Goal: Task Accomplishment & Management: Manage account settings

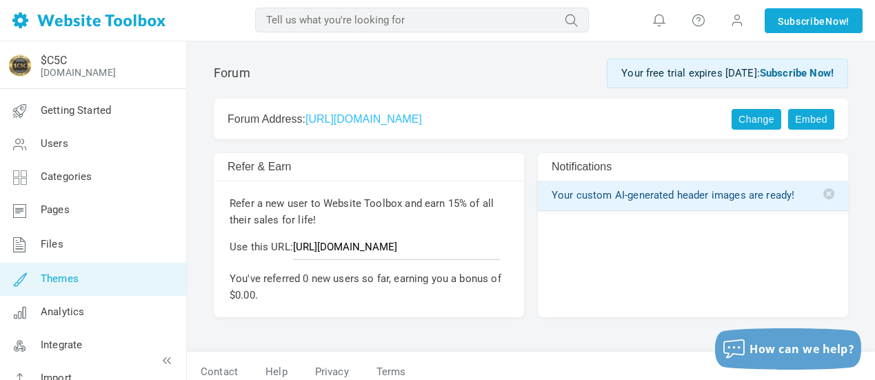
click at [77, 270] on link "Themes" at bounding box center [92, 279] width 187 height 33
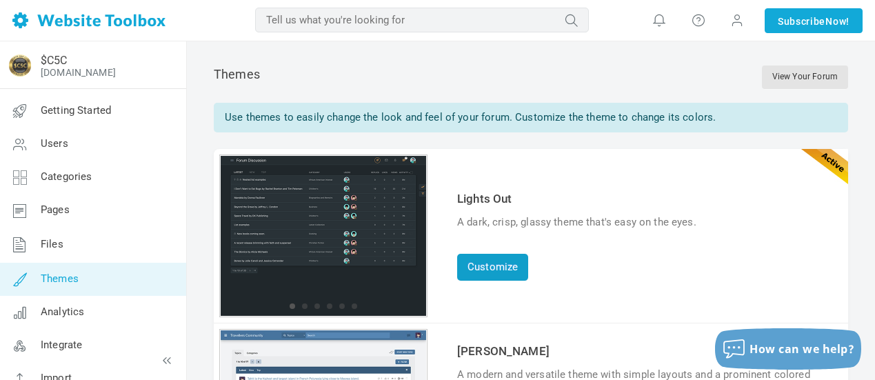
click at [499, 268] on link "Customize" at bounding box center [492, 267] width 71 height 27
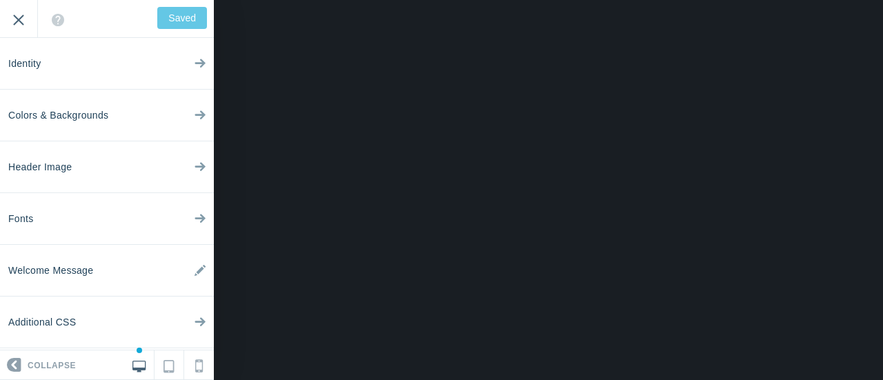
click at [17, 19] on input "Exit" at bounding box center [18, 19] width 37 height 38
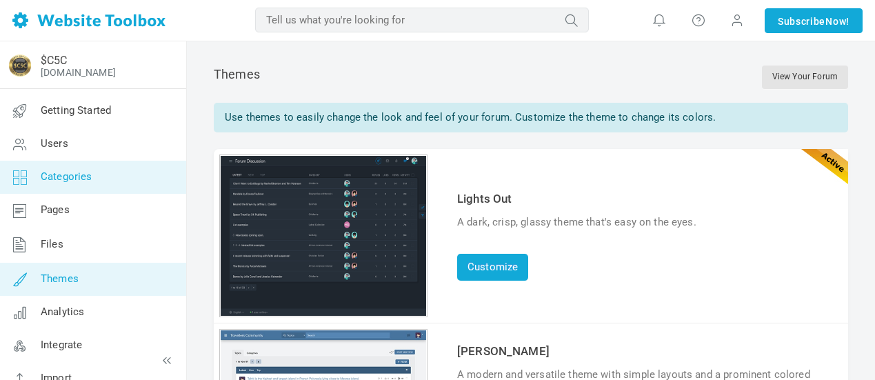
click at [69, 179] on span "Categories" at bounding box center [67, 176] width 52 height 12
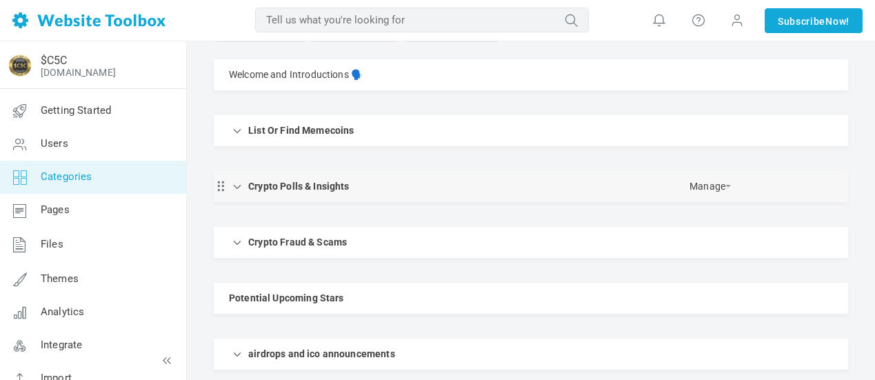
scroll to position [207, 0]
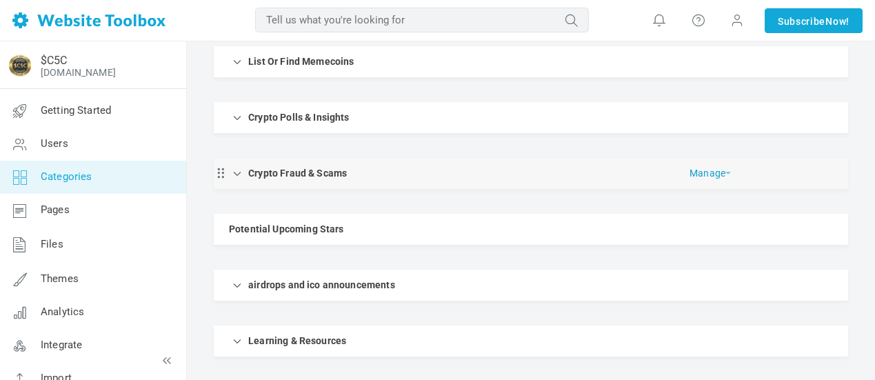
click at [707, 173] on link "Manage" at bounding box center [710, 170] width 41 height 24
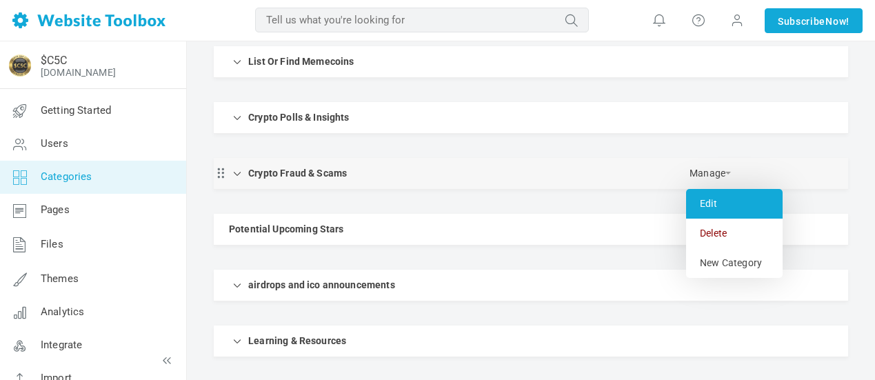
click at [715, 200] on link "Edit" at bounding box center [734, 204] width 97 height 30
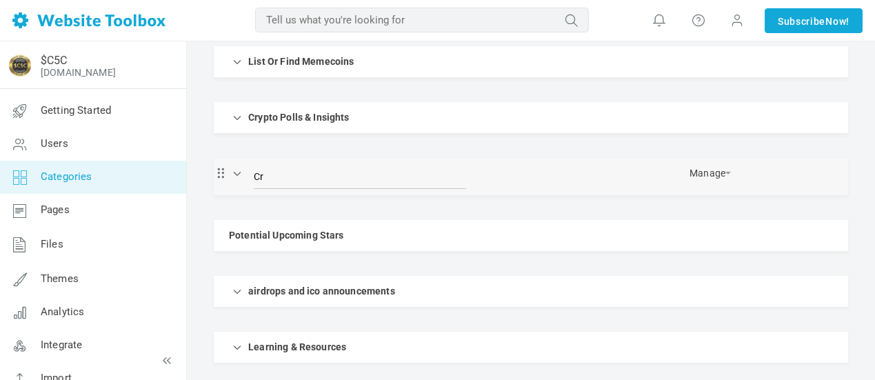
type input "C"
click at [622, 148] on ul "Welcome and Introductions 🗣️ Manage Edit Delete View Category Copy Email Addres…" at bounding box center [531, 176] width 635 height 373
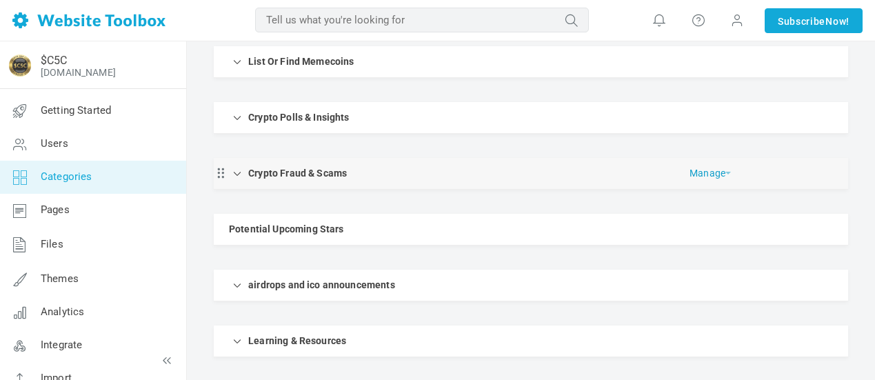
click at [721, 173] on link "Manage" at bounding box center [710, 170] width 41 height 24
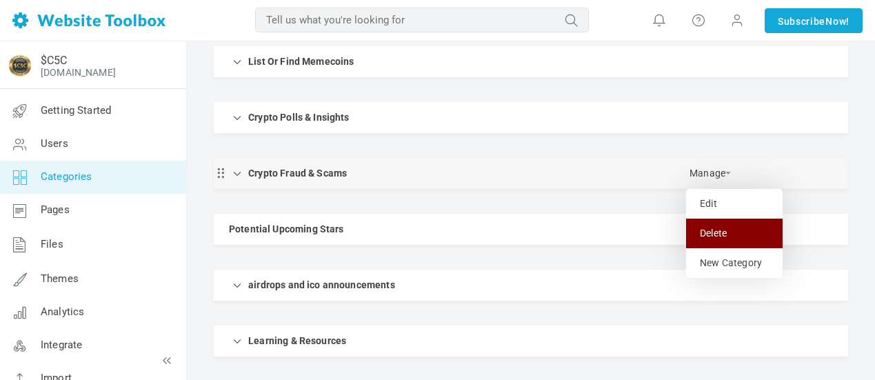
click at [714, 231] on link "Delete" at bounding box center [734, 234] width 97 height 30
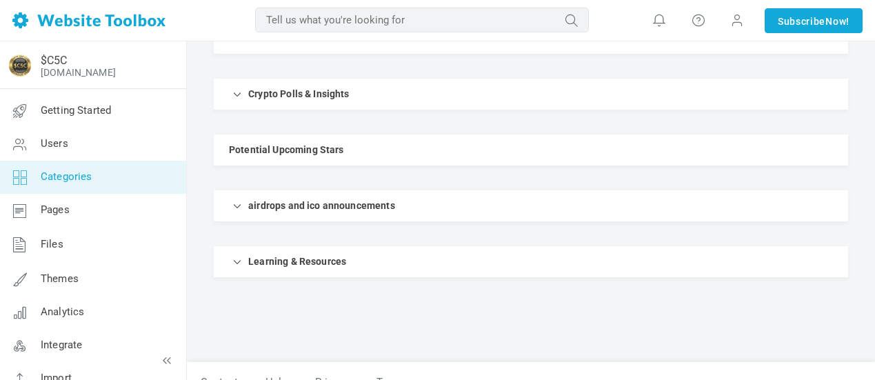
scroll to position [297, 0]
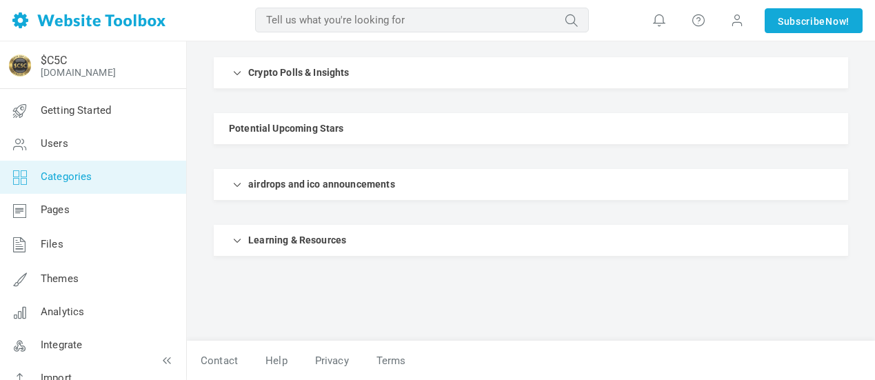
click at [70, 177] on span "Categories" at bounding box center [67, 176] width 52 height 12
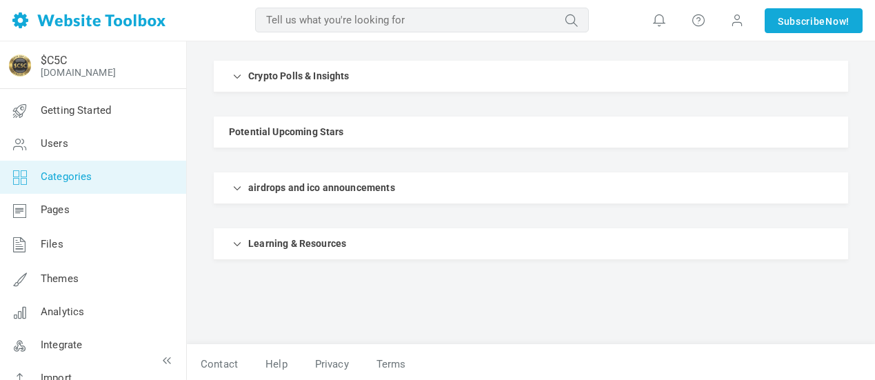
scroll to position [252, 0]
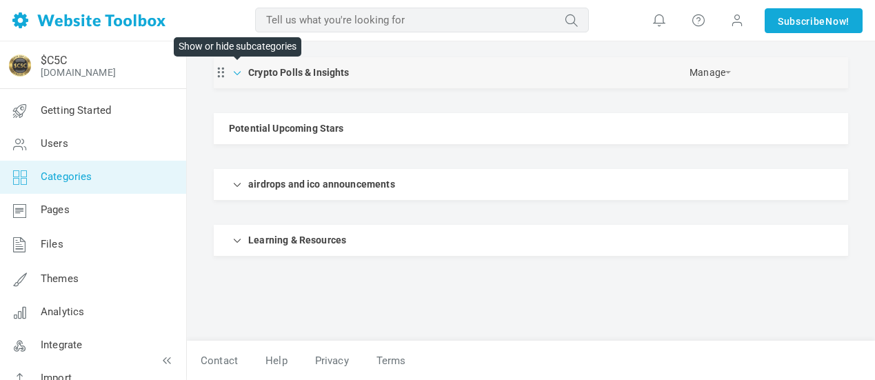
click at [234, 76] on span at bounding box center [238, 72] width 14 height 14
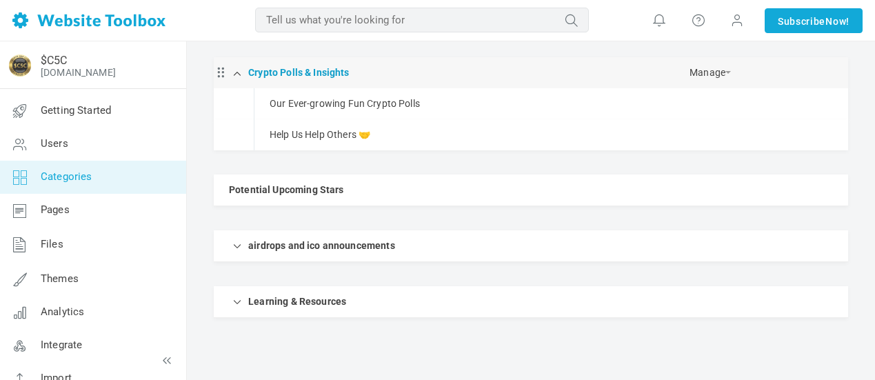
click at [344, 72] on link "Crypto Polls & Insights" at bounding box center [298, 72] width 101 height 17
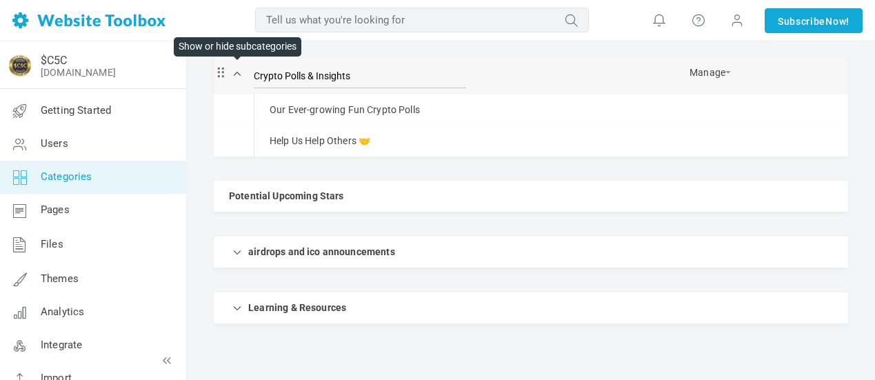
drag, startPoint x: 361, startPoint y: 77, endPoint x: 295, endPoint y: 69, distance: 66.1
click at [245, 72] on div "Crypto Polls & Insights Crypto Polls & Insights Manage Edit Delete New Category" at bounding box center [531, 75] width 635 height 37
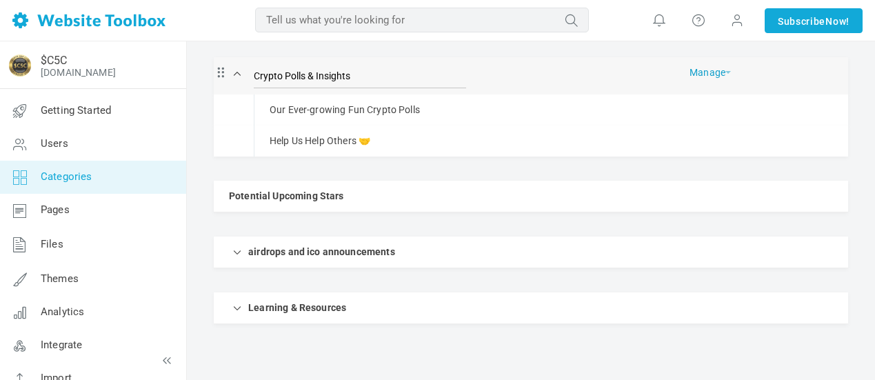
click at [702, 70] on link "Manage" at bounding box center [710, 69] width 41 height 24
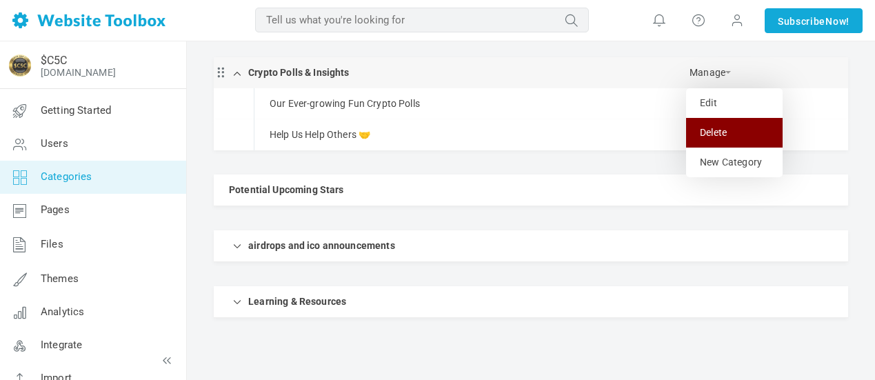
click at [720, 130] on link "Delete" at bounding box center [734, 133] width 97 height 30
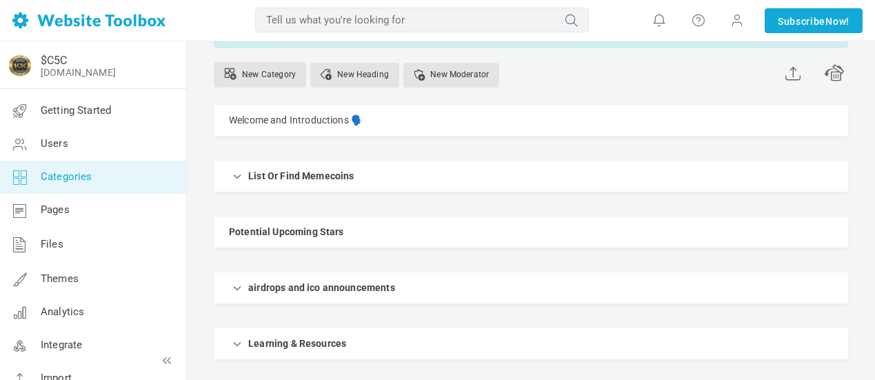
scroll to position [207, 0]
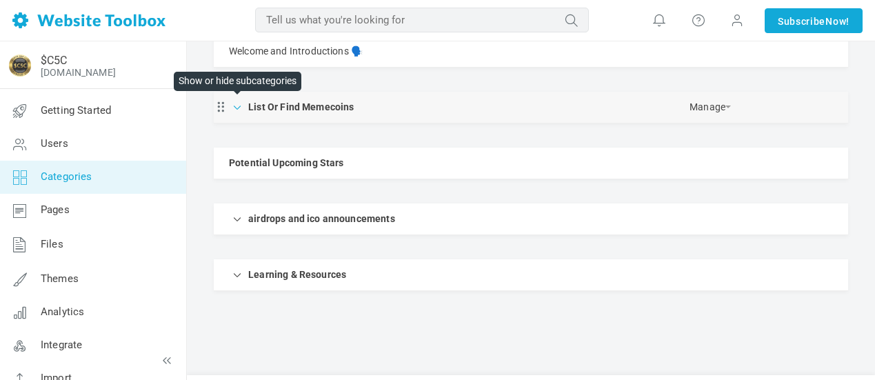
click at [238, 110] on span at bounding box center [238, 106] width 14 height 14
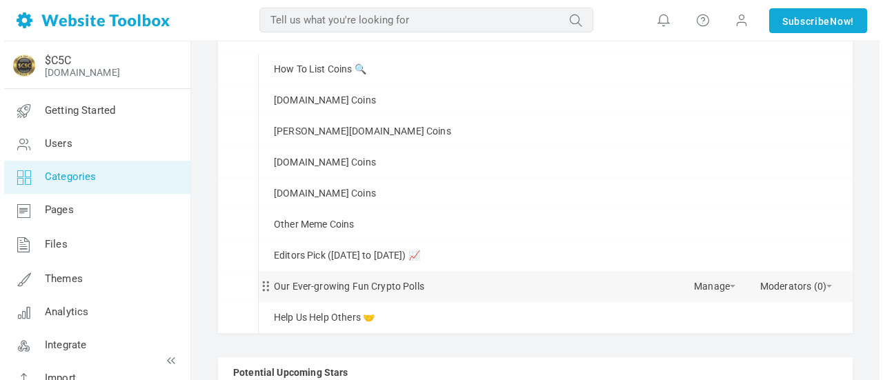
scroll to position [345, 0]
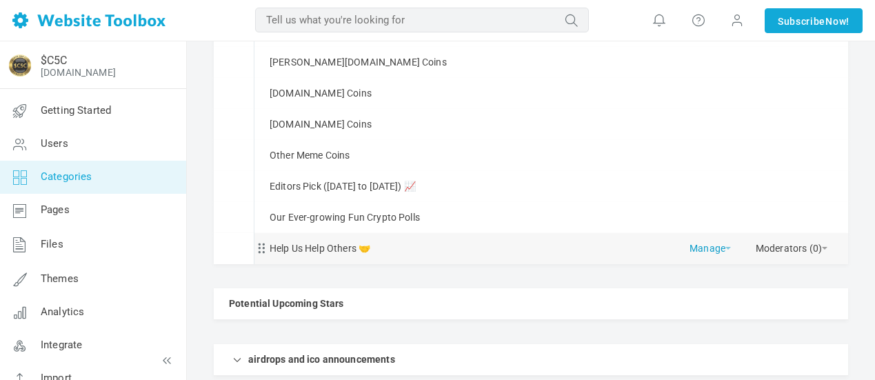
click at [709, 249] on link "Manage" at bounding box center [710, 245] width 41 height 24
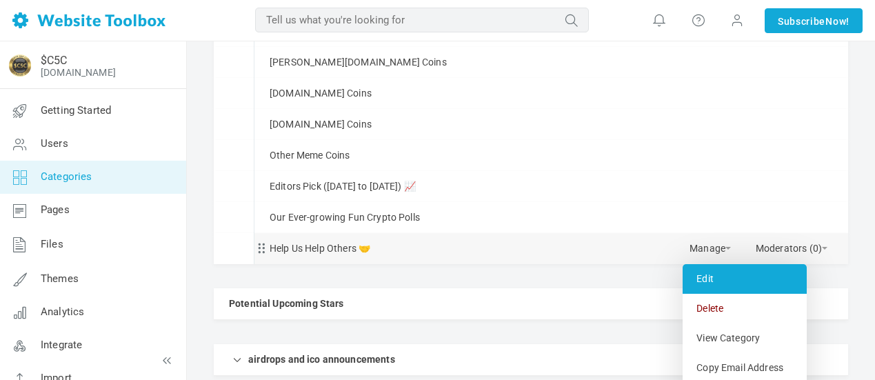
click at [703, 275] on link "Edit" at bounding box center [745, 279] width 124 height 30
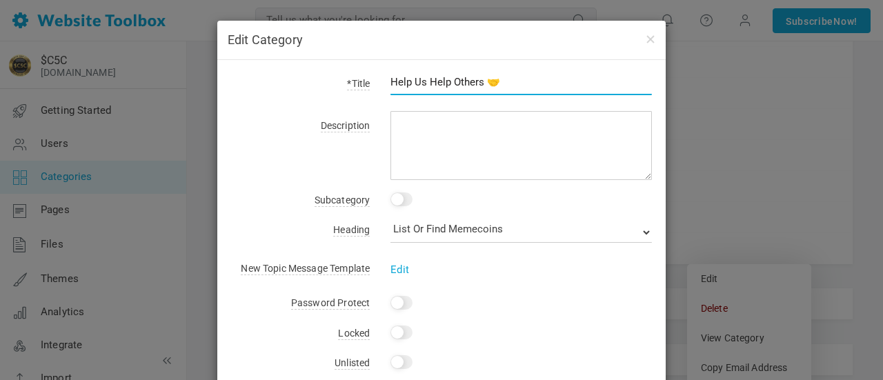
click at [448, 79] on input "Help Us Help Others 🤝" at bounding box center [520, 82] width 261 height 26
click at [443, 80] on input "Help Others 🤝" at bounding box center [520, 82] width 261 height 26
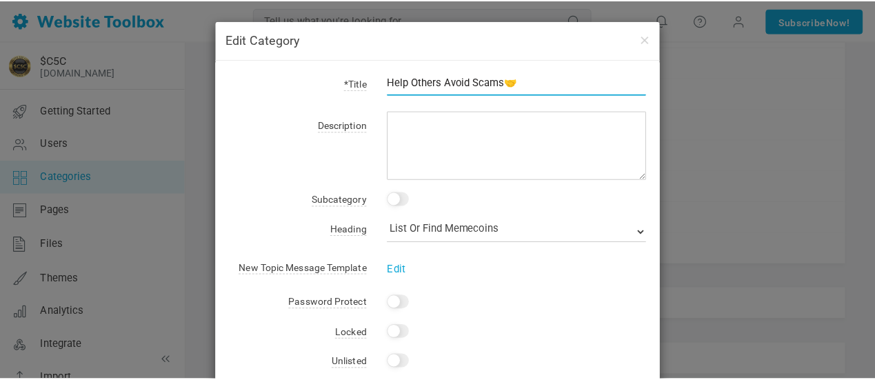
scroll to position [69, 0]
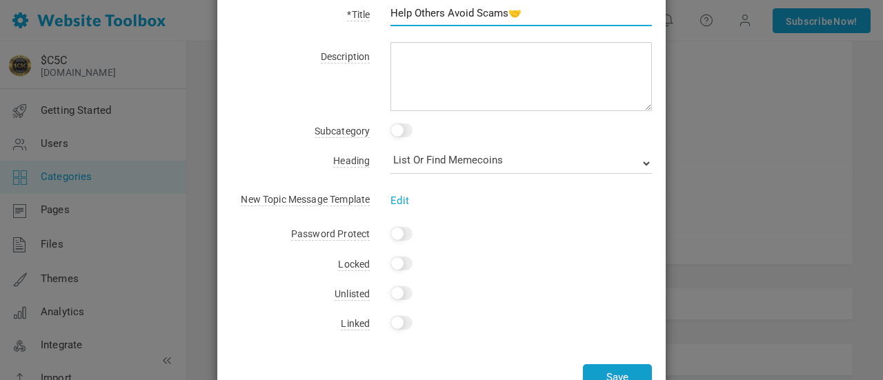
type input "Help Others Avoid Scams🤝"
click at [606, 377] on button "Save" at bounding box center [617, 377] width 69 height 27
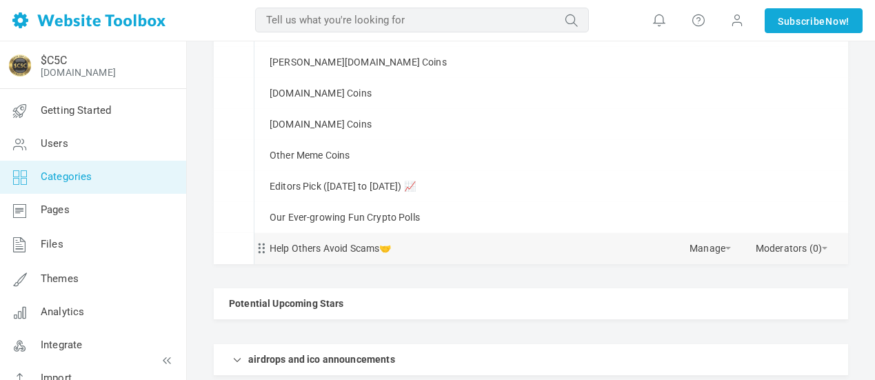
scroll to position [483, 0]
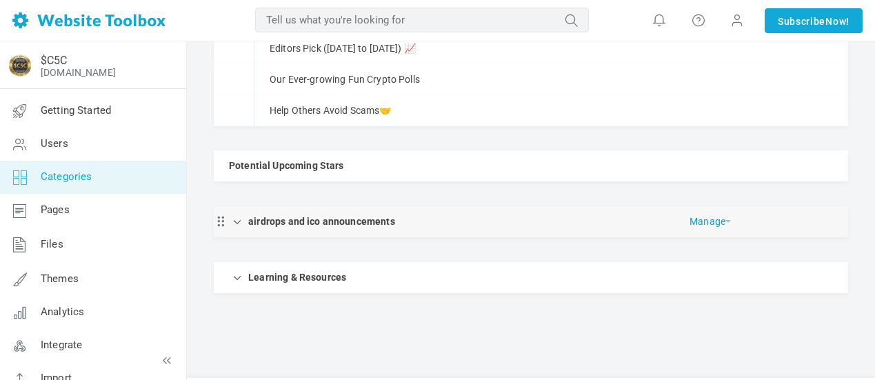
click at [701, 222] on link "Manage" at bounding box center [710, 218] width 41 height 24
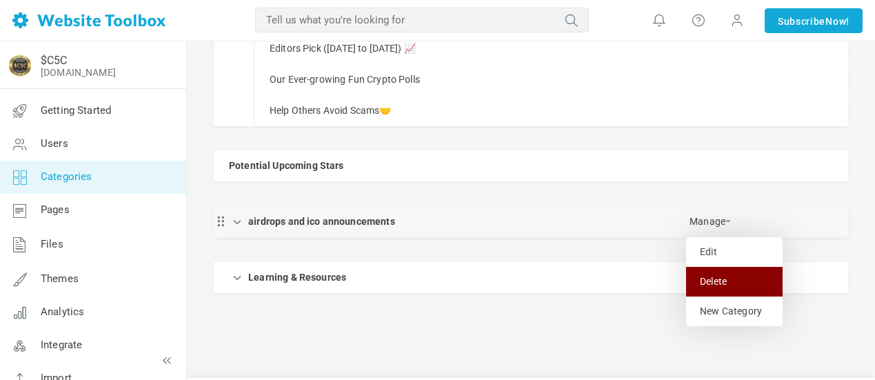
click at [725, 281] on link "Delete" at bounding box center [734, 282] width 97 height 30
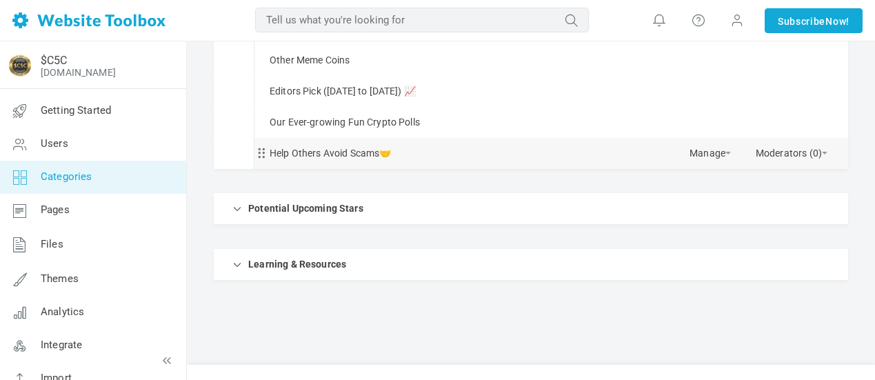
scroll to position [464, 0]
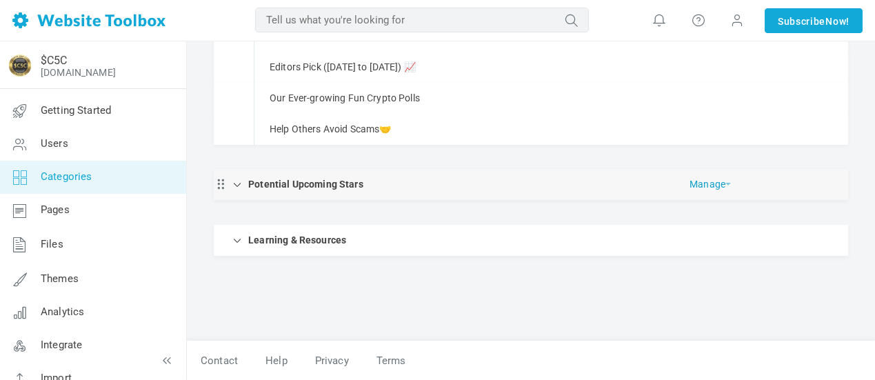
click at [711, 182] on link "Manage" at bounding box center [710, 181] width 41 height 24
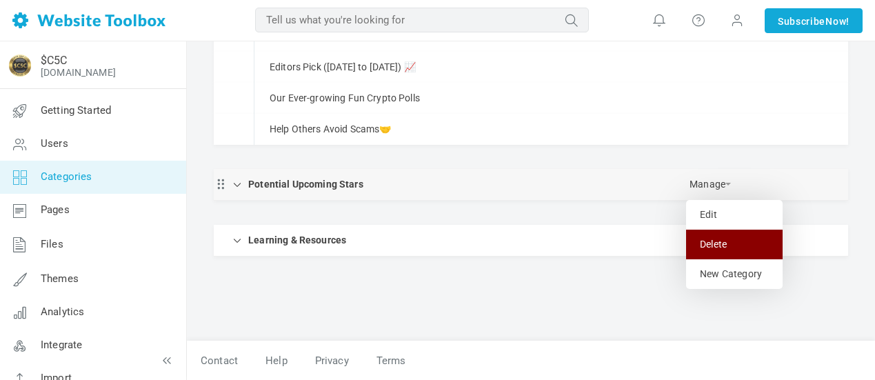
click at [712, 241] on link "Delete" at bounding box center [734, 245] width 97 height 30
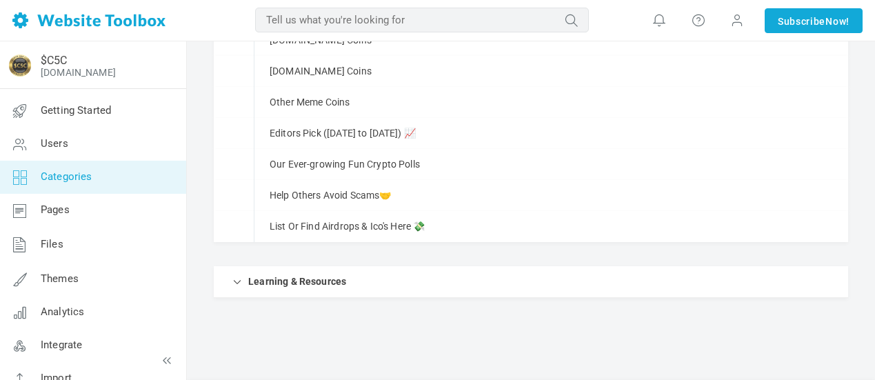
scroll to position [414, 0]
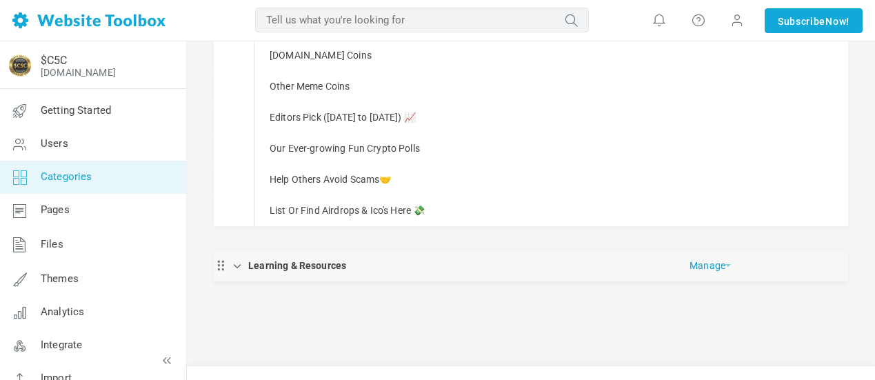
click at [716, 267] on link "Manage" at bounding box center [710, 262] width 41 height 24
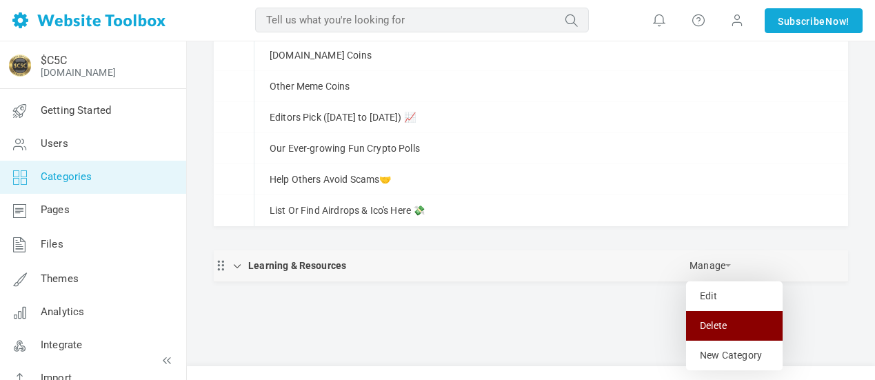
click at [714, 319] on link "Delete" at bounding box center [734, 326] width 97 height 30
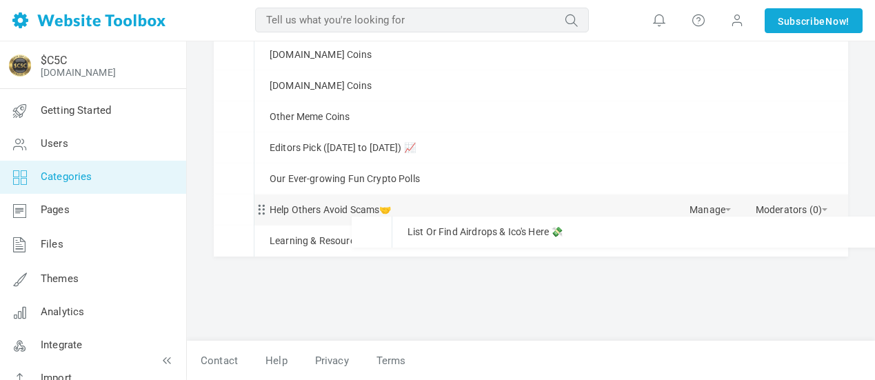
scroll to position [384, 0]
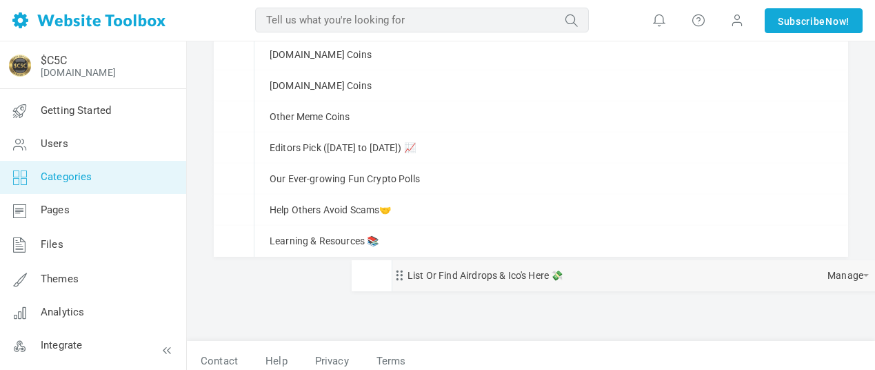
drag, startPoint x: 462, startPoint y: 211, endPoint x: 471, endPoint y: 266, distance: 56.0
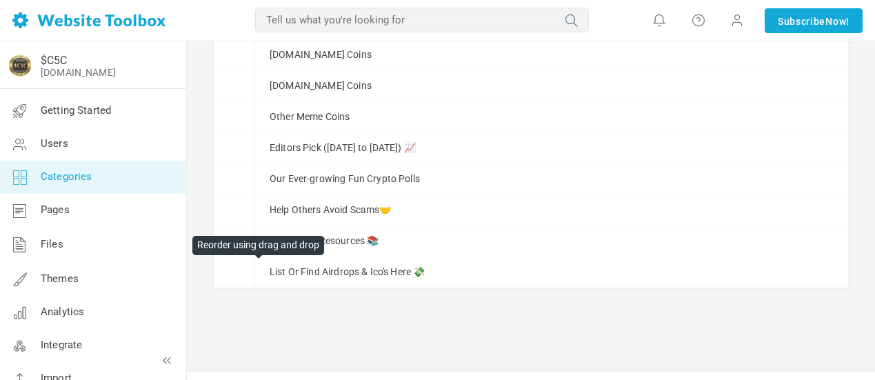
scroll to position [394, 0]
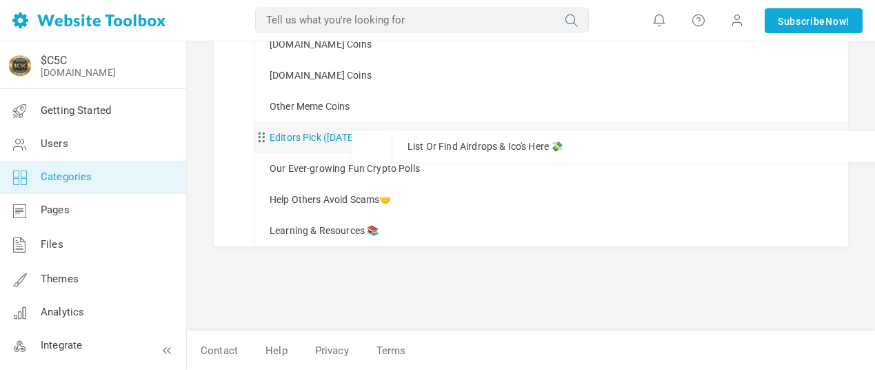
drag, startPoint x: 261, startPoint y: 277, endPoint x: 275, endPoint y: 129, distance: 148.9
